Goal: Task Accomplishment & Management: Complete application form

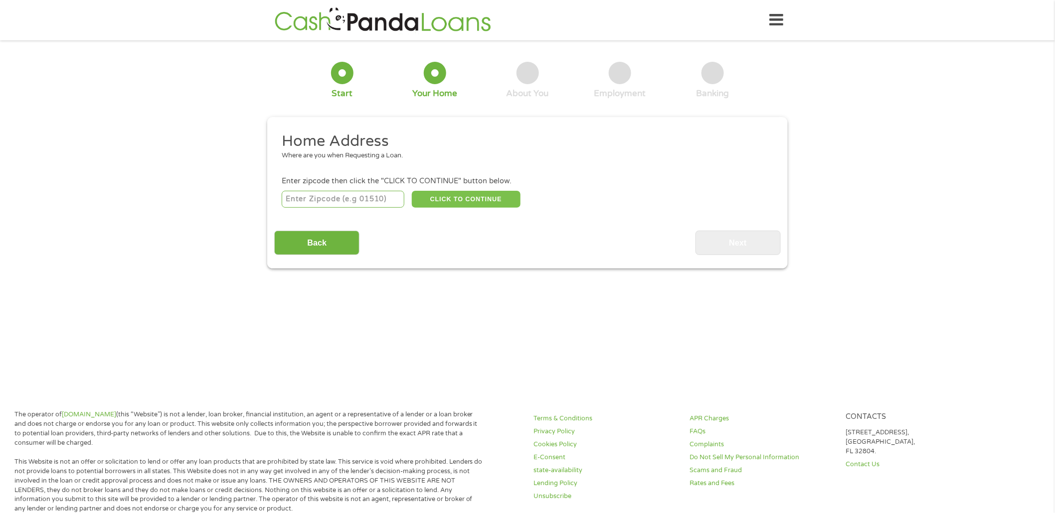
click at [471, 199] on button "CLICK TO CONTINUE" at bounding box center [466, 199] width 109 height 17
click at [312, 197] on input "number" at bounding box center [343, 199] width 123 height 17
type input "46795"
click at [484, 196] on button "CLICK TO CONTINUE" at bounding box center [466, 199] width 109 height 17
type input "46795"
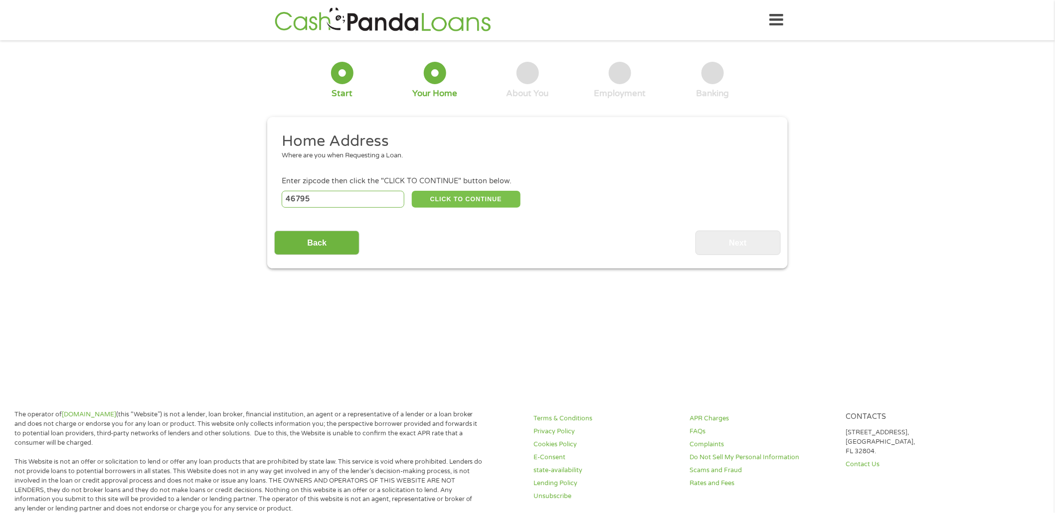
type input "Wolcottville"
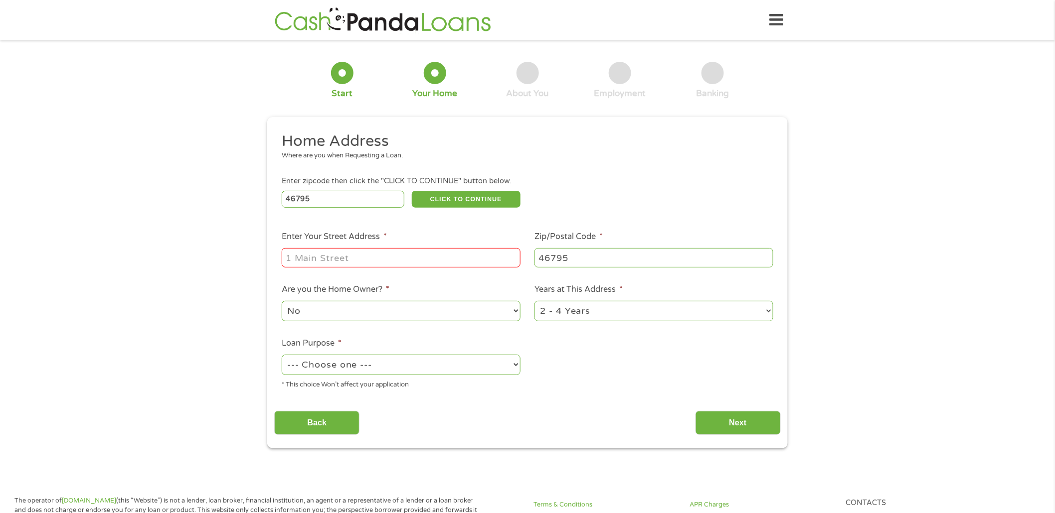
click at [302, 253] on input "Enter Your Street Address *" at bounding box center [401, 257] width 239 height 19
type input "8805 E 560 S"
click at [519, 312] on select "No Yes" at bounding box center [401, 311] width 239 height 20
select select "yes"
click at [282, 302] on select "No Yes" at bounding box center [401, 311] width 239 height 20
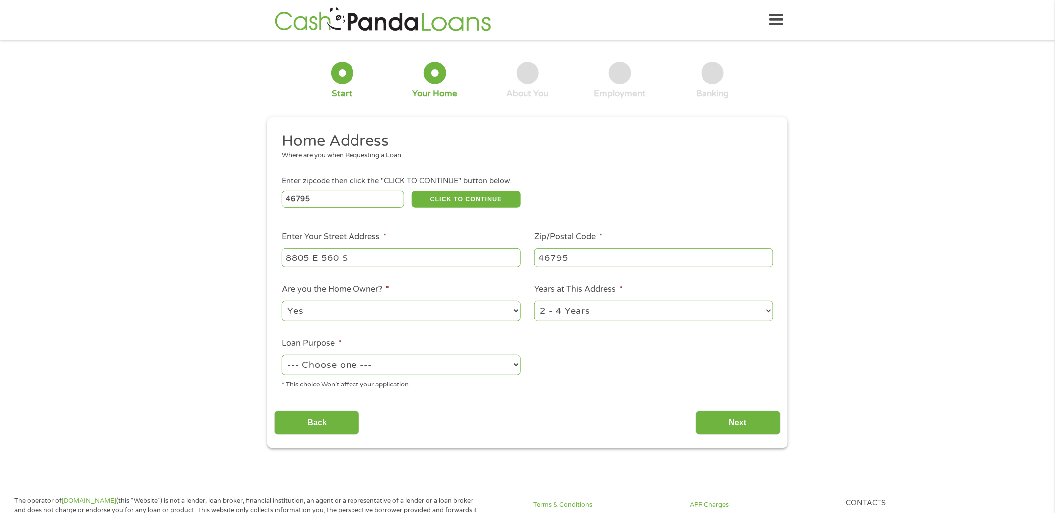
click at [766, 311] on select "1 Year or less 1 - 2 Years 2 - 4 Years Over 4 Years" at bounding box center [653, 311] width 239 height 20
select select "60months"
click at [534, 302] on select "1 Year or less 1 - 2 Years 2 - 4 Years Over 4 Years" at bounding box center [653, 311] width 239 height 20
click at [512, 361] on select "--- Choose one --- Pay Bills Debt Consolidation Home Improvement Major Purchase…" at bounding box center [401, 365] width 239 height 20
select select "shorttermcash"
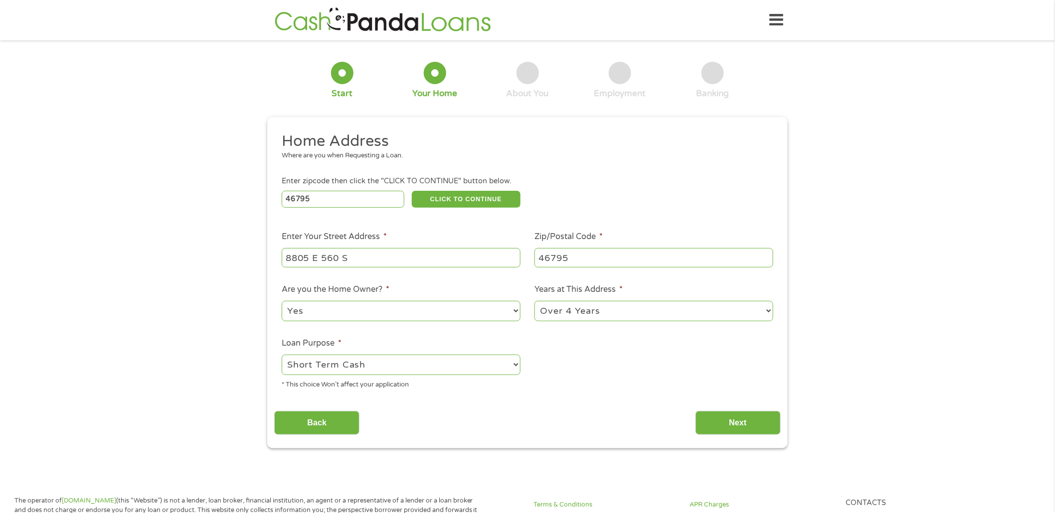
click at [282, 355] on select "--- Choose one --- Pay Bills Debt Consolidation Home Improvement Major Purchase…" at bounding box center [401, 365] width 239 height 20
click at [734, 424] on input "Next" at bounding box center [737, 423] width 85 height 24
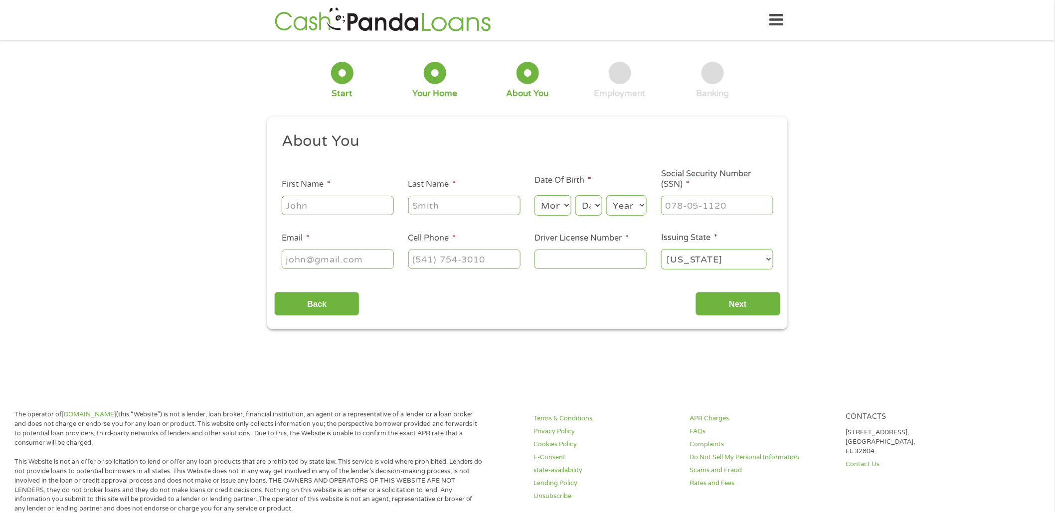
scroll to position [3, 4]
click at [321, 210] on input "First Name *" at bounding box center [338, 205] width 112 height 19
type input "ADA"
type input "[PERSON_NAME]"
type input "[EMAIL_ADDRESS][DOMAIN_NAME]"
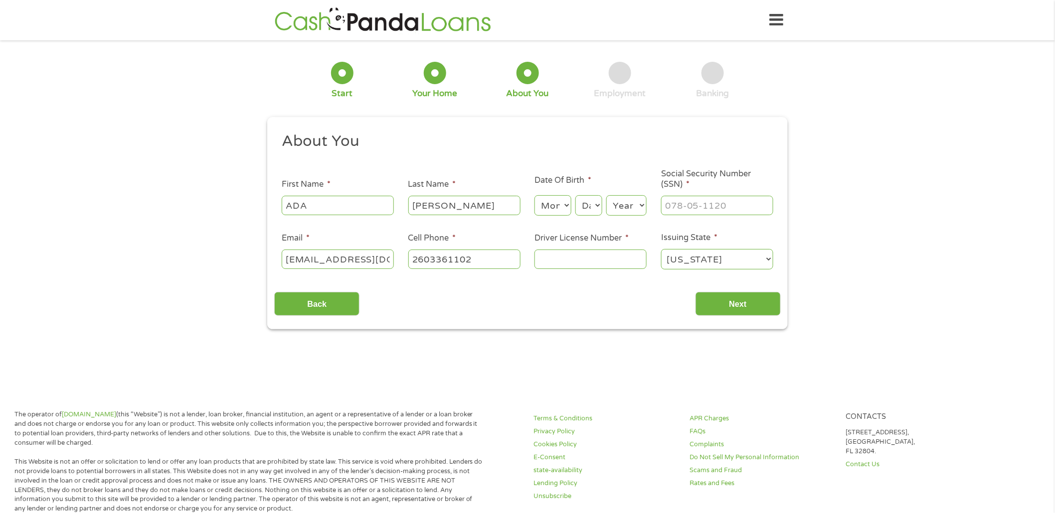
type input "[PHONE_NUMBER]"
click at [562, 207] on select "Month 1 2 3 4 5 6 7 8 9 10 11 12" at bounding box center [552, 205] width 36 height 20
select select "8"
click at [534, 195] on select "Month 1 2 3 4 5 6 7 8 9 10 11 12" at bounding box center [552, 205] width 36 height 20
click at [597, 208] on select "Day 1 2 3 4 5 6 7 8 9 10 11 12 13 14 15 16 17 18 19 20 21 22 23 24 25 26 27 28 …" at bounding box center [588, 205] width 27 height 20
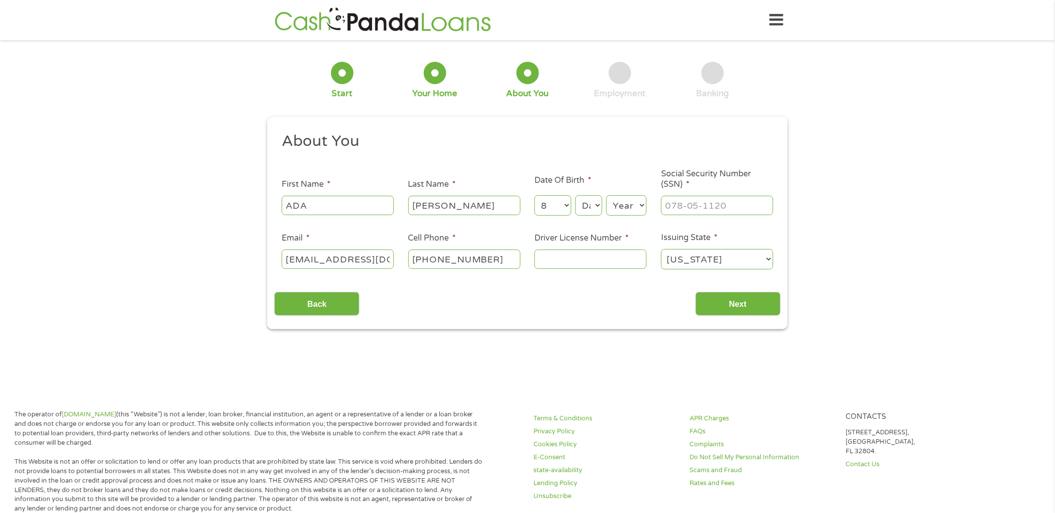
select select "1"
click at [575, 195] on select "Day 1 2 3 4 5 6 7 8 9 10 11 12 13 14 15 16 17 18 19 20 21 22 23 24 25 26 27 28 …" at bounding box center [588, 205] width 27 height 20
click at [634, 202] on select "Year [DATE] 2006 2005 2004 2003 2002 2001 2000 1999 1998 1997 1996 1995 1994 19…" at bounding box center [626, 205] width 40 height 20
select select "1948"
click at [606, 195] on select "Year [DATE] 2006 2005 2004 2003 2002 2001 2000 1999 1998 1997 1996 1995 1994 19…" at bounding box center [626, 205] width 40 height 20
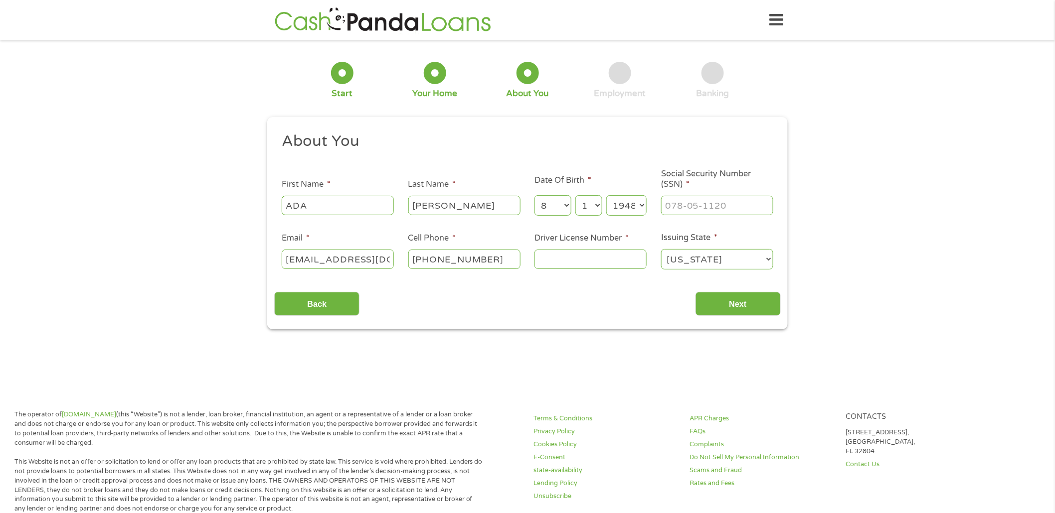
click at [589, 260] on input "Driver License Number *" at bounding box center [590, 259] width 112 height 19
type input "8914649203"
click at [670, 206] on input "___-__-____" at bounding box center [717, 205] width 112 height 19
type input "316-50-2023"
click at [746, 304] on input "Next" at bounding box center [737, 304] width 85 height 24
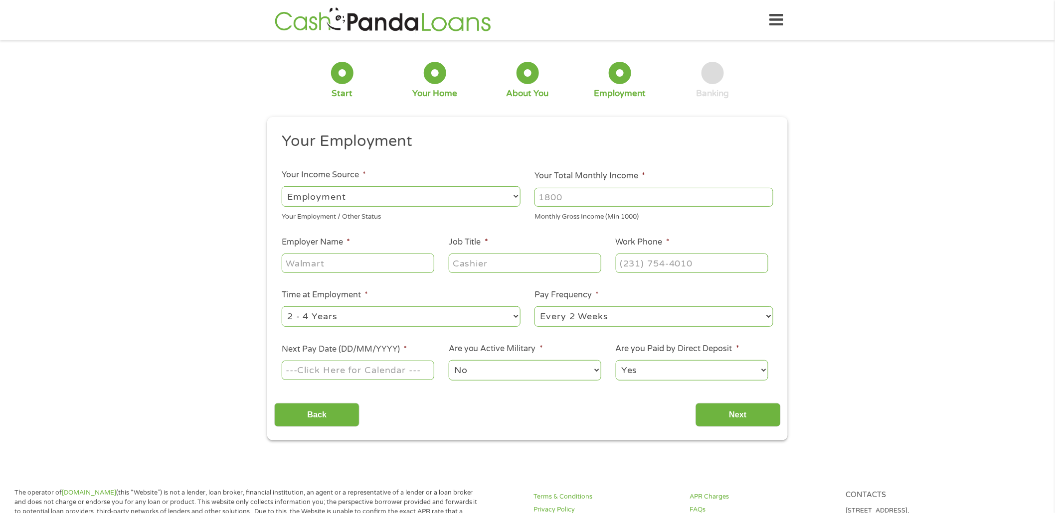
click at [512, 197] on select "--- Choose one --- Employment [DEMOGRAPHIC_DATA] Benefits" at bounding box center [401, 196] width 239 height 20
select select "benefits"
click at [282, 186] on select "--- Choose one --- Employment [DEMOGRAPHIC_DATA] Benefits" at bounding box center [401, 196] width 239 height 20
type input "Other"
type input "[PHONE_NUMBER]"
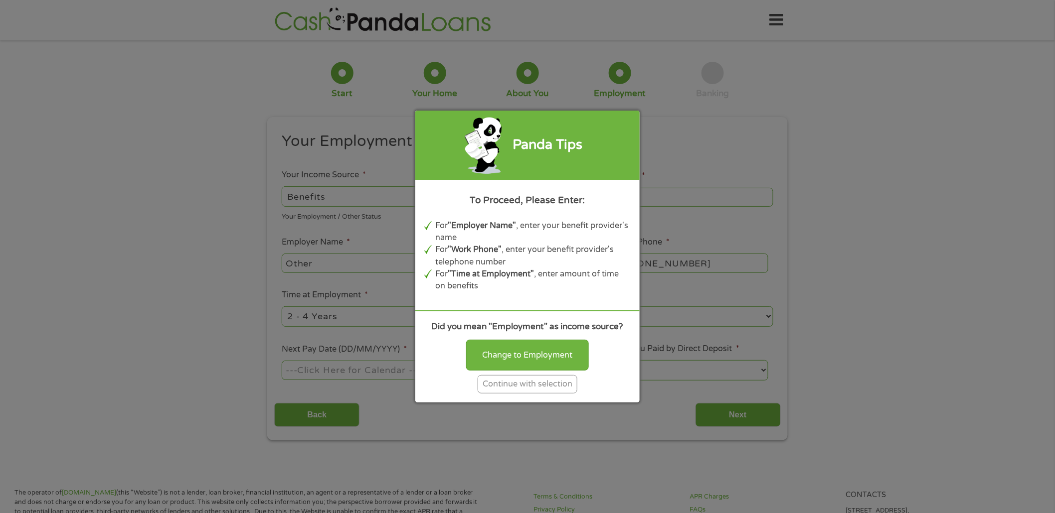
click at [546, 380] on div "Continue with selection" at bounding box center [527, 384] width 100 height 18
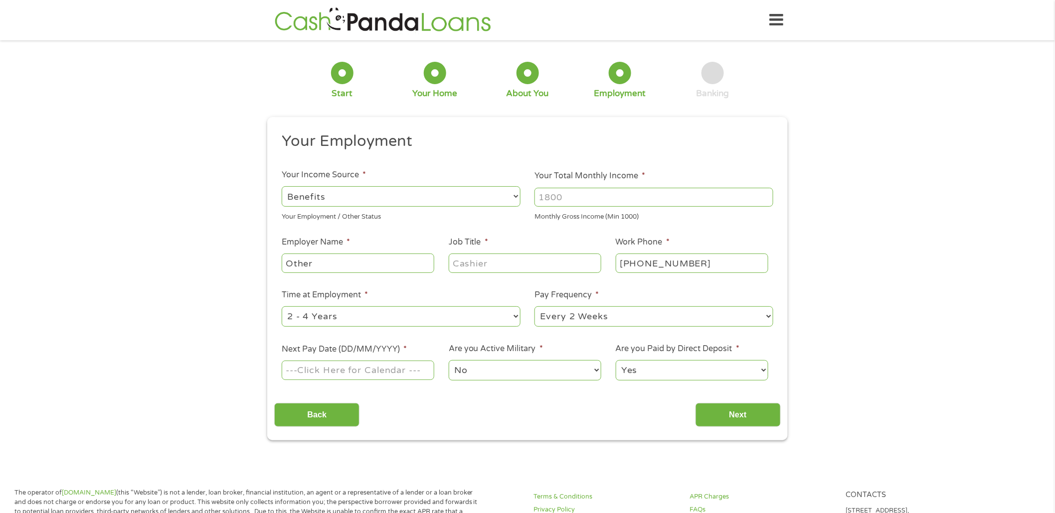
click at [567, 196] on input "Your Total Monthly Income *" at bounding box center [653, 197] width 239 height 19
type input "1938"
click at [769, 312] on select "--- Choose one --- Every 2 Weeks Every Week Monthly Semi-Monthly" at bounding box center [653, 317] width 239 height 20
select select "monthly"
click at [534, 307] on select "--- Choose one --- Every 2 Weeks Every Week Monthly Semi-Monthly" at bounding box center [653, 317] width 239 height 20
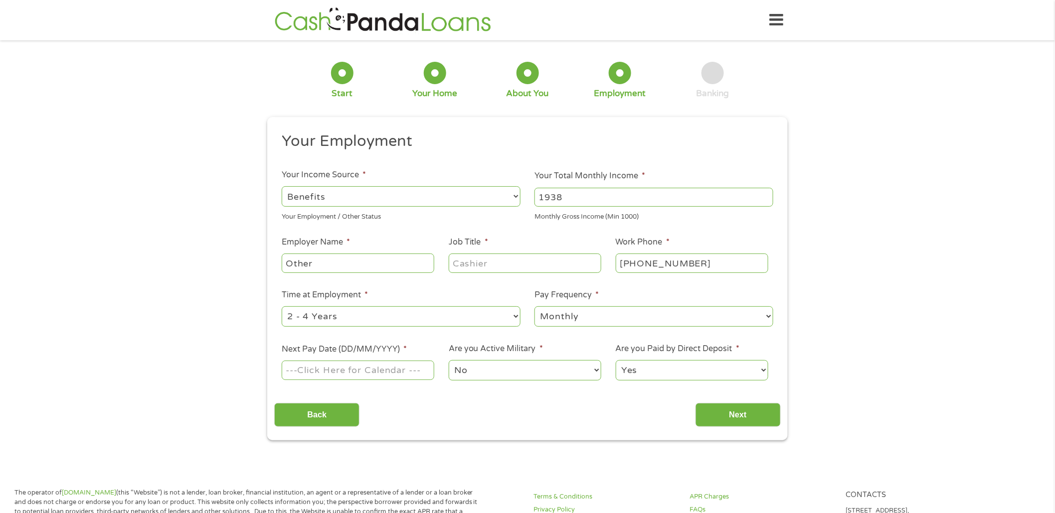
click at [389, 368] on input "Next Pay Date (DD/MM/YYYY) *" at bounding box center [358, 370] width 153 height 19
type input "[DATE]"
click at [746, 415] on input "Next" at bounding box center [737, 415] width 85 height 24
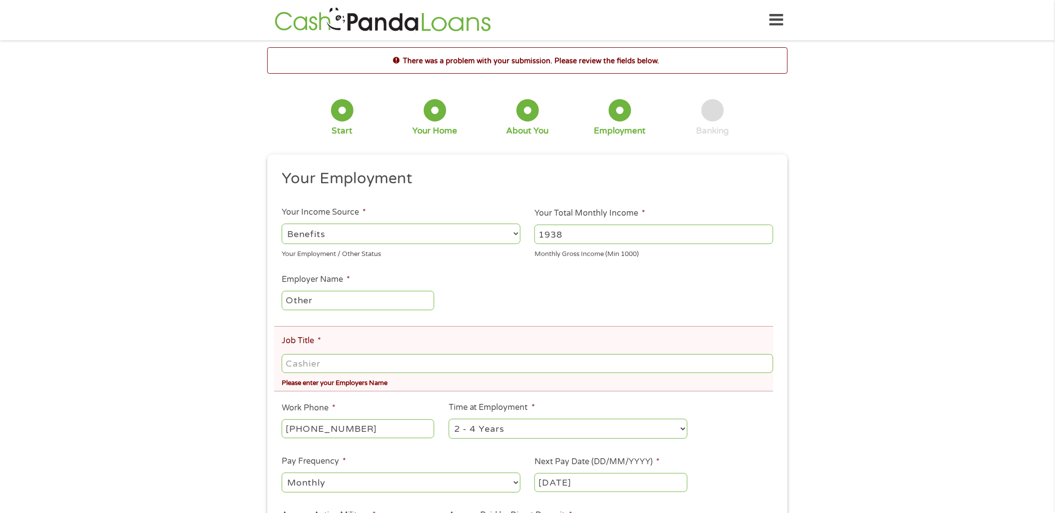
click at [303, 365] on input "Job Title *" at bounding box center [527, 363] width 491 height 19
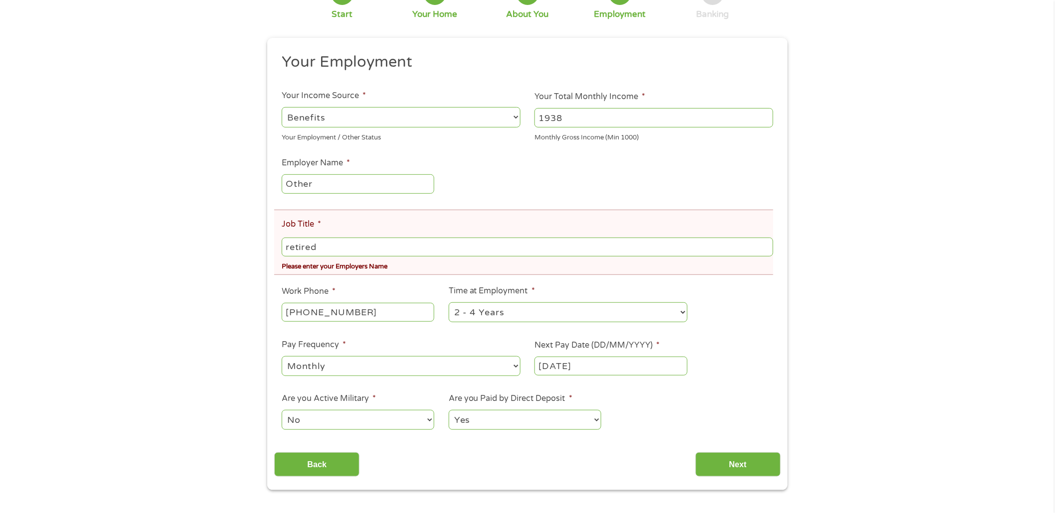
scroll to position [221, 0]
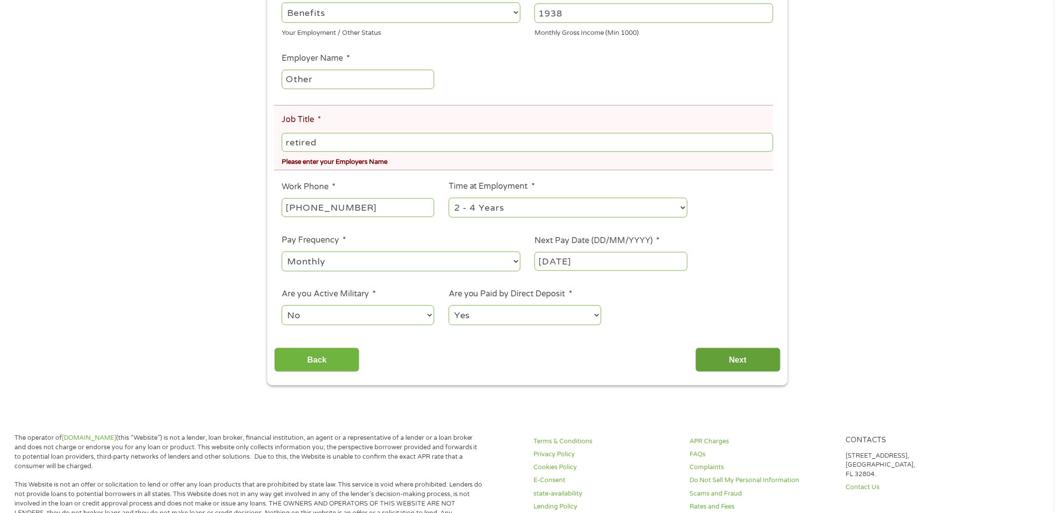
type input "retired"
click at [748, 353] on input "Next" at bounding box center [737, 360] width 85 height 24
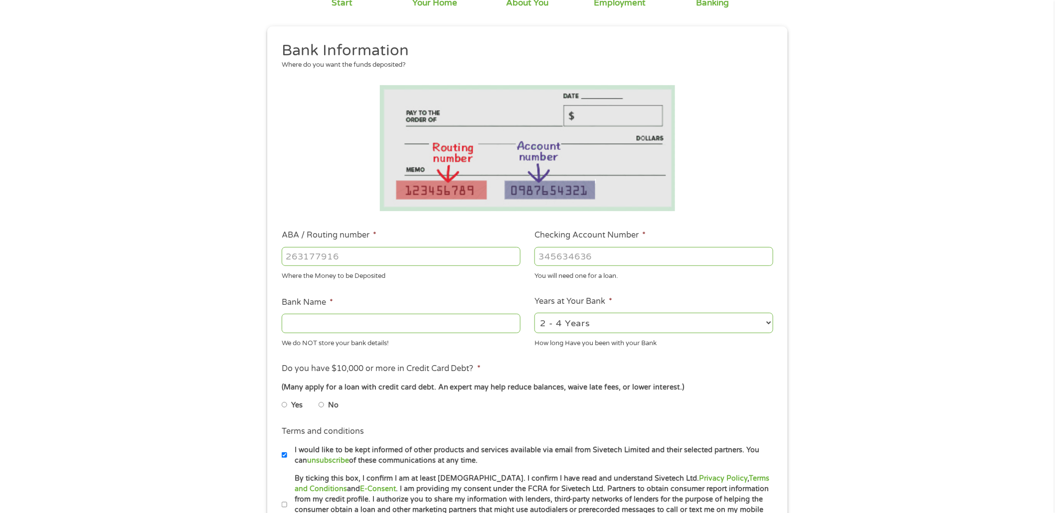
scroll to position [111, 0]
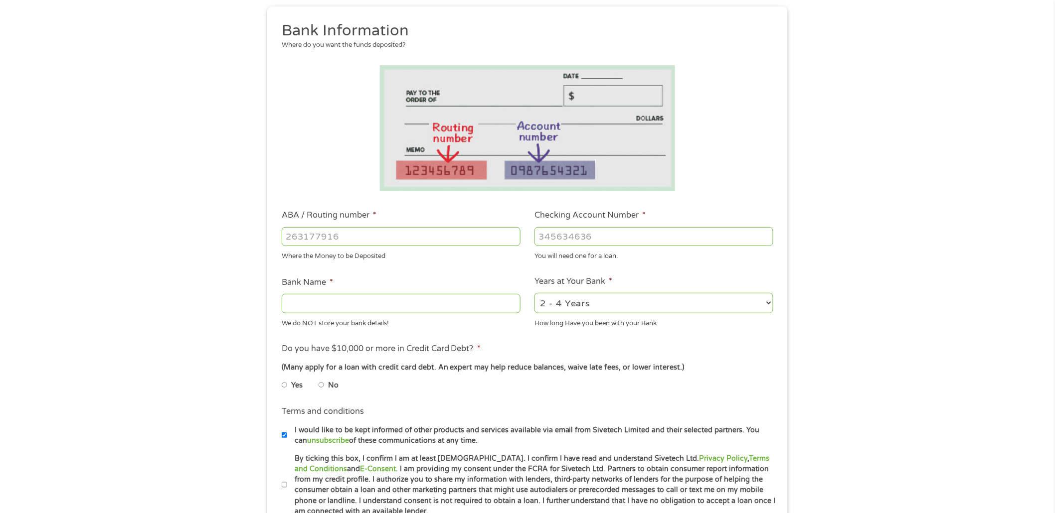
click at [321, 236] on input "ABA / Routing number *" at bounding box center [401, 236] width 239 height 19
type input "272471852"
type input "FLAGSTAR BANK FSB"
type input "272471852"
click at [539, 234] on input "Checking Account Number *" at bounding box center [653, 236] width 239 height 19
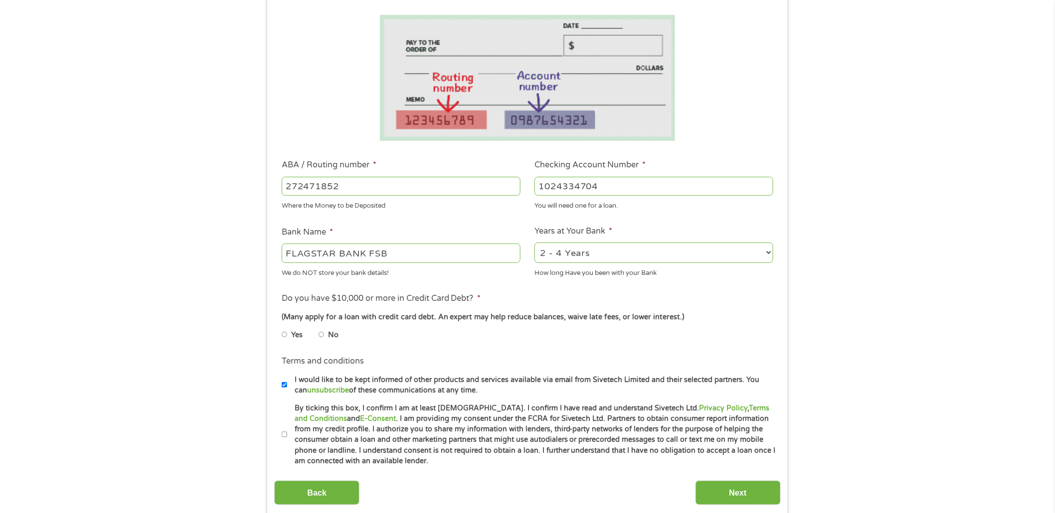
scroll to position [166, 0]
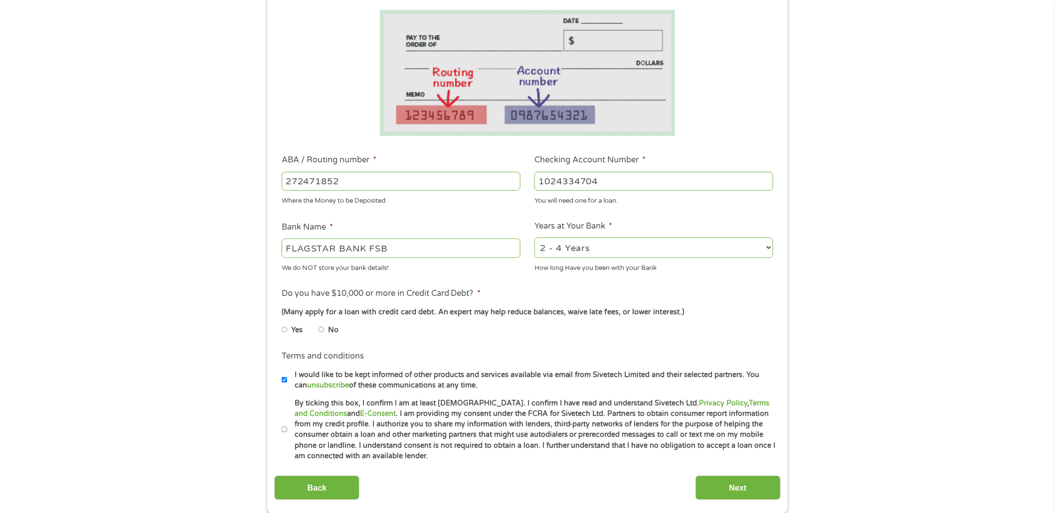
type input "1024334704"
click at [767, 246] on select "2 - 4 Years 6 - 12 Months 1 - 2 Years Over 4 Years" at bounding box center [653, 248] width 239 height 20
select select "60months"
click at [534, 238] on select "2 - 4 Years 6 - 12 Months 1 - 2 Years Over 4 Years" at bounding box center [653, 248] width 239 height 20
click at [321, 330] on input "No" at bounding box center [321, 330] width 6 height 16
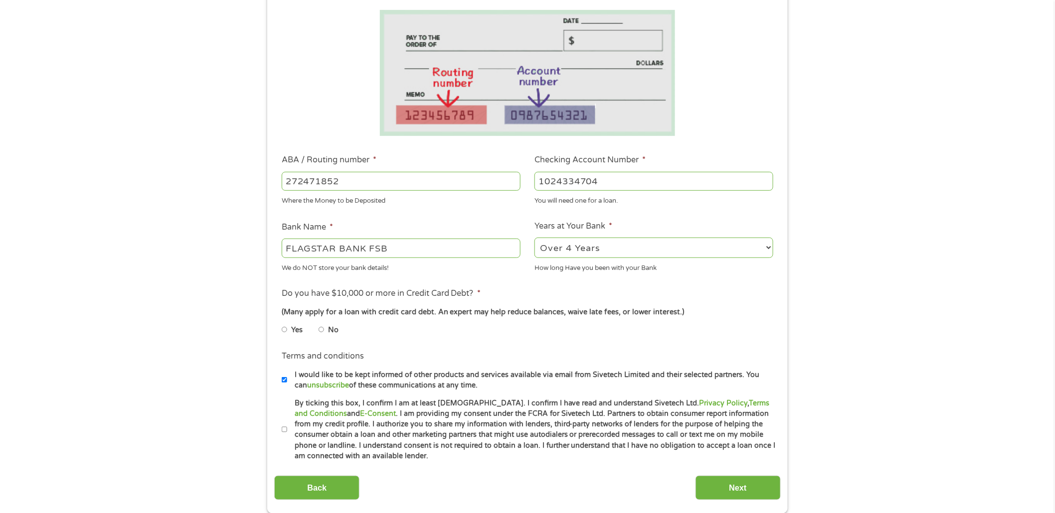
radio input "true"
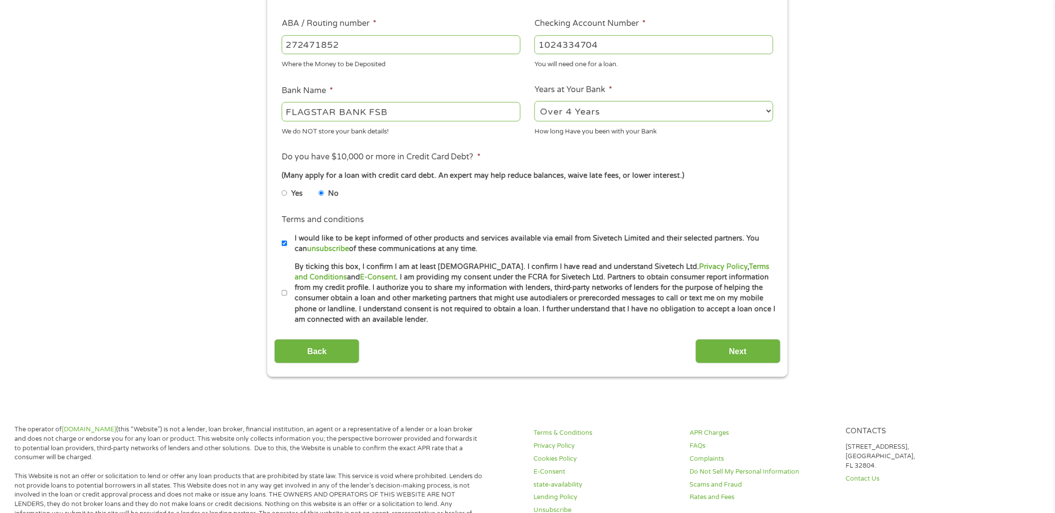
scroll to position [332, 0]
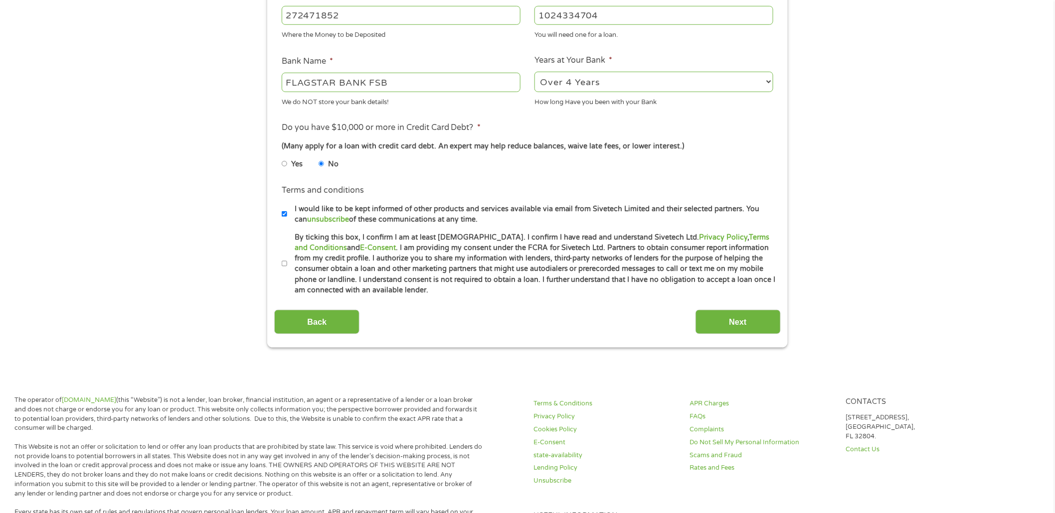
click at [283, 261] on input "By ticking this box, I confirm I am at least [DEMOGRAPHIC_DATA]. I confirm I ha…" at bounding box center [285, 264] width 6 height 16
checkbox input "true"
click at [744, 321] on input "Next" at bounding box center [737, 322] width 85 height 24
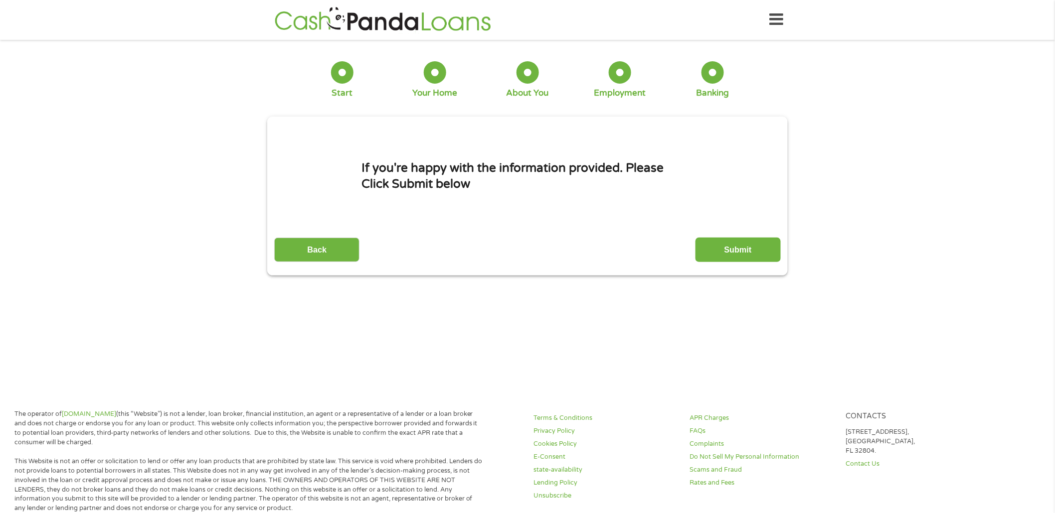
scroll to position [0, 0]
click at [744, 252] on input "Submit" at bounding box center [737, 250] width 85 height 24
